Goal: Task Accomplishment & Management: Manage account settings

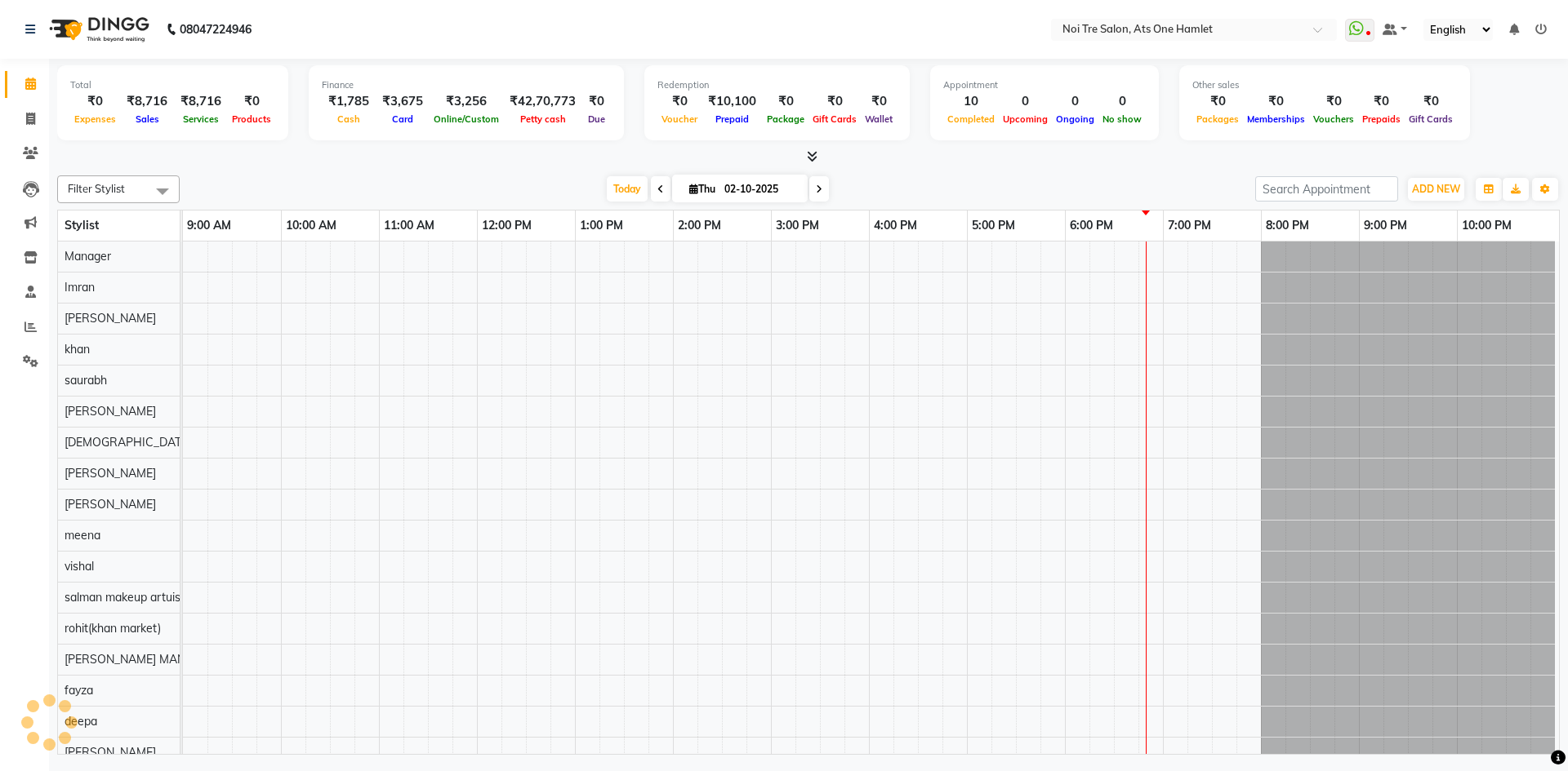
select select "en"
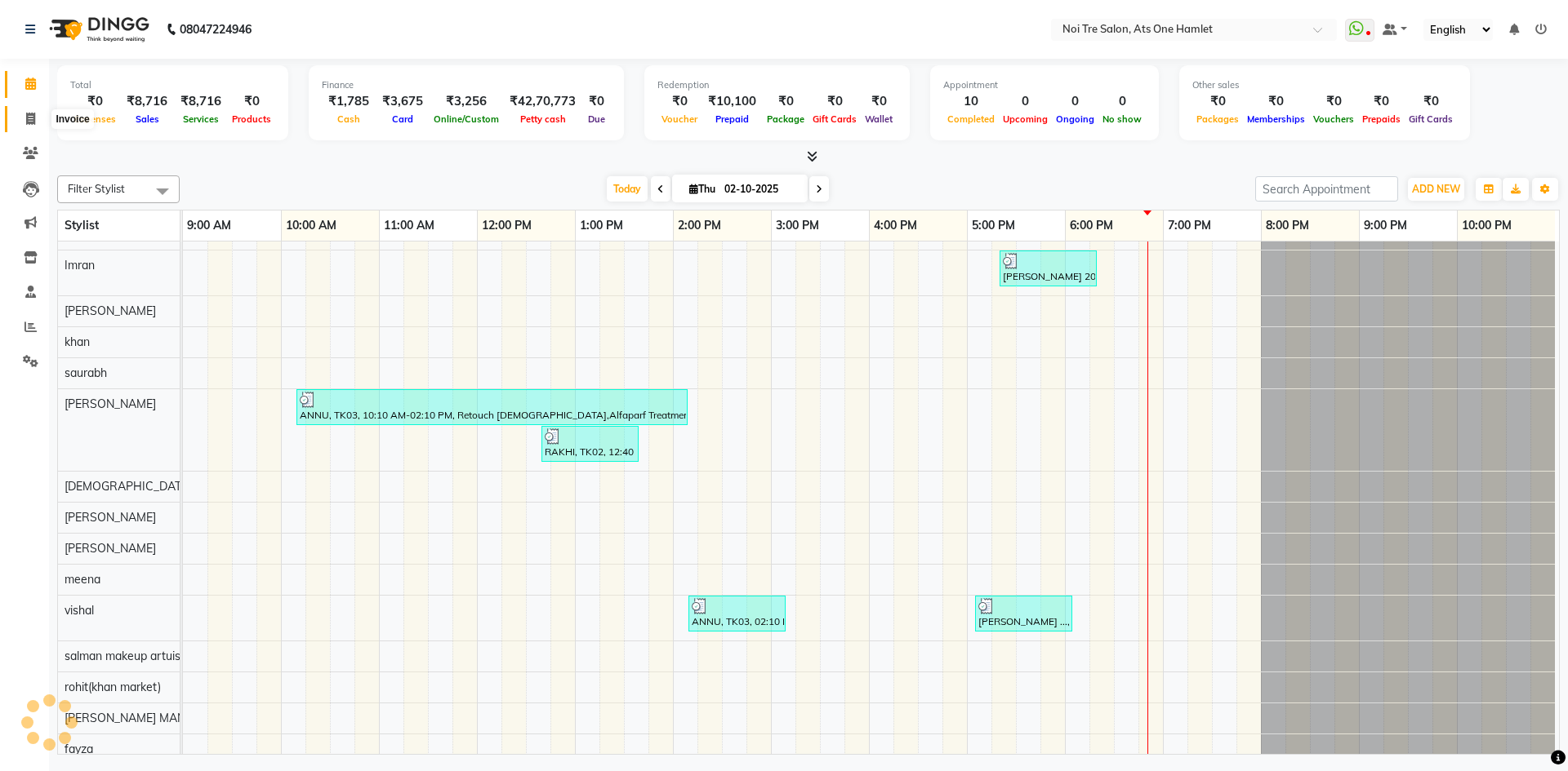
drag, startPoint x: 33, startPoint y: 124, endPoint x: 287, endPoint y: 51, distance: 264.3
click at [33, 124] on icon at bounding box center [30, 119] width 9 height 12
select select "5096"
select select "service"
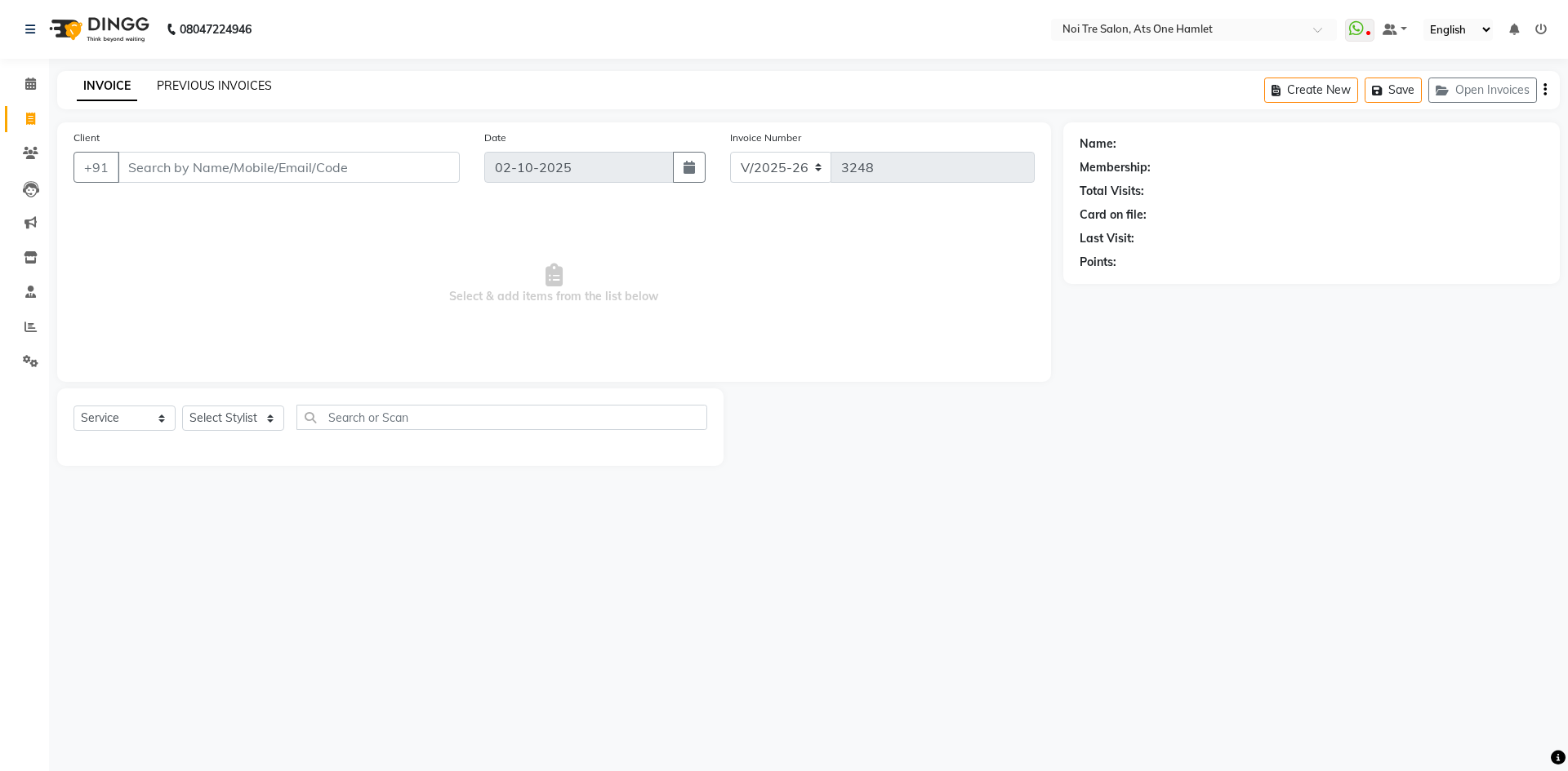
click at [268, 87] on link "PREVIOUS INVOICES" at bounding box center [214, 85] width 115 height 15
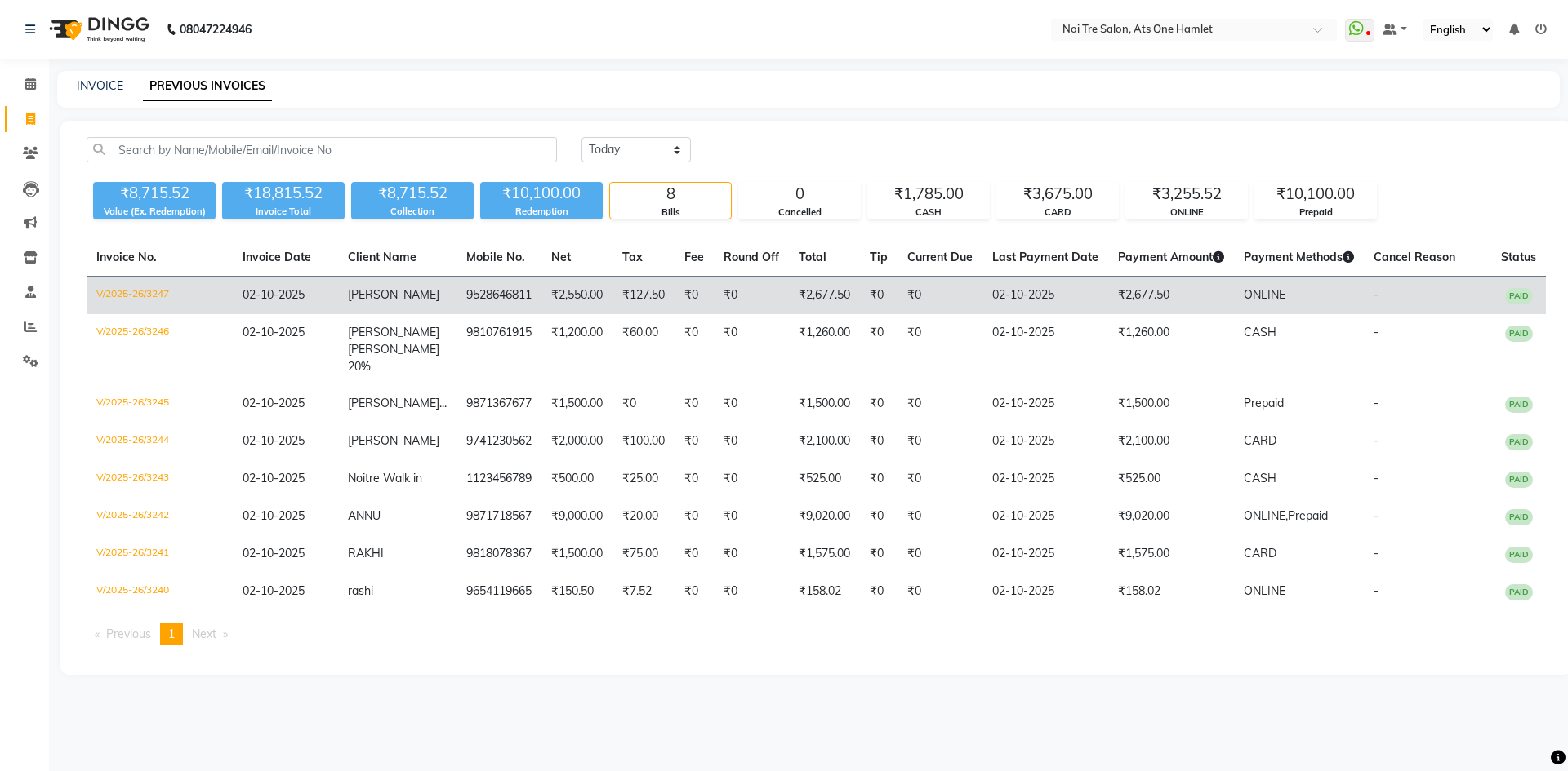
click at [766, 299] on td "₹0" at bounding box center [751, 296] width 75 height 38
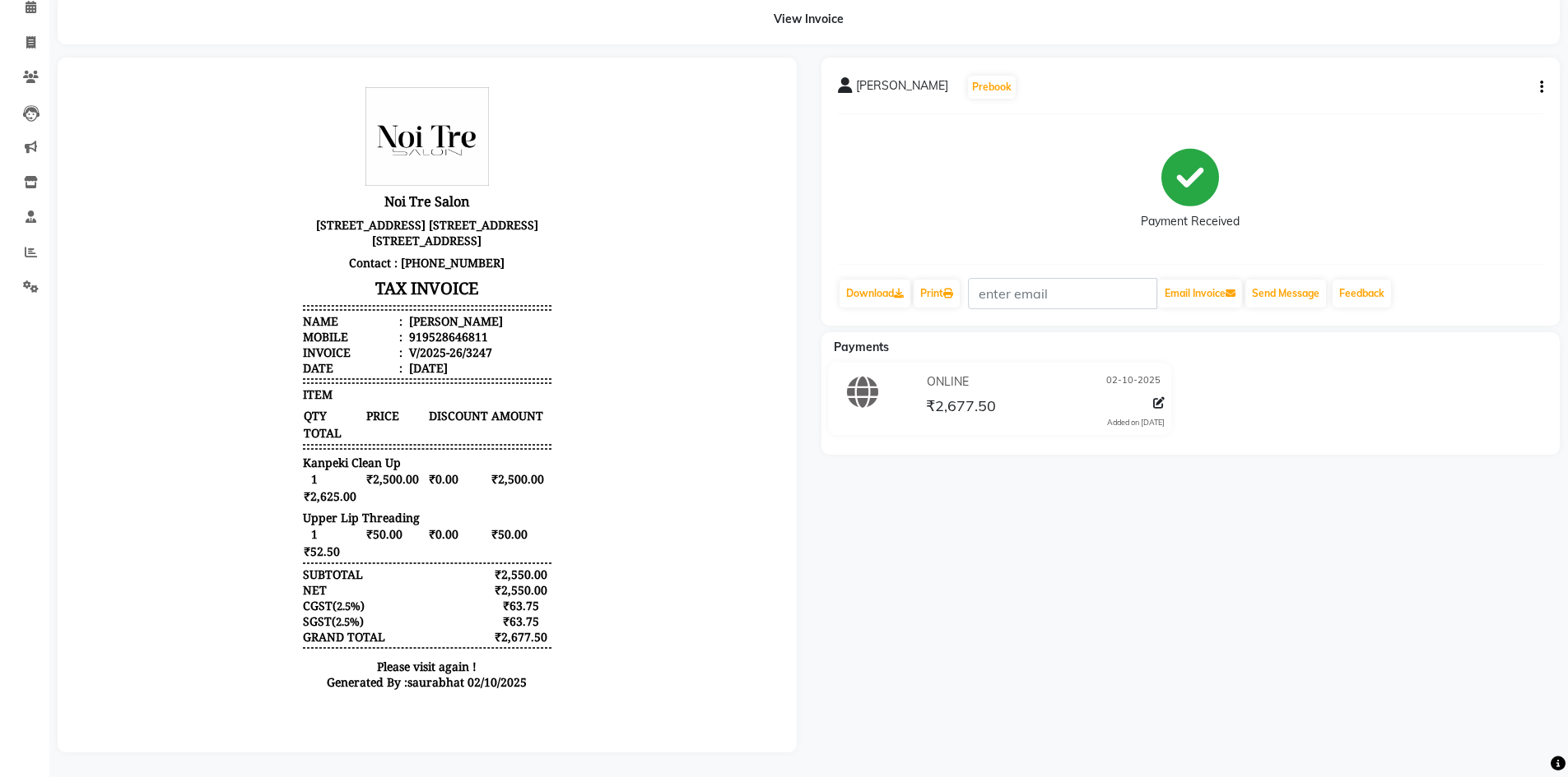
scroll to position [89, 0]
